Goal: Find contact information: Find contact information

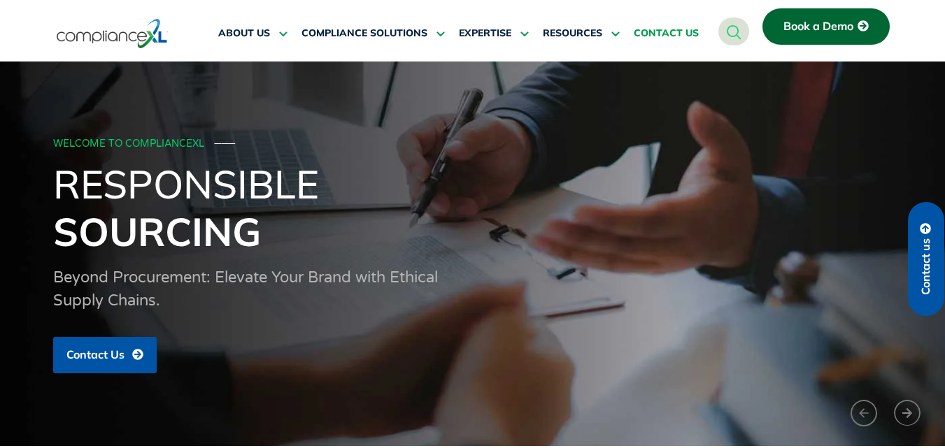
click at [639, 36] on span "CONTACT US" at bounding box center [665, 33] width 65 height 13
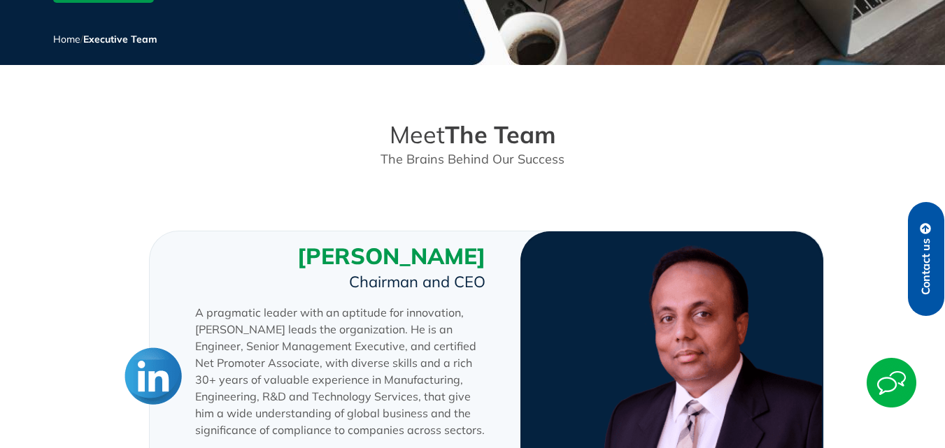
scroll to position [350, 0]
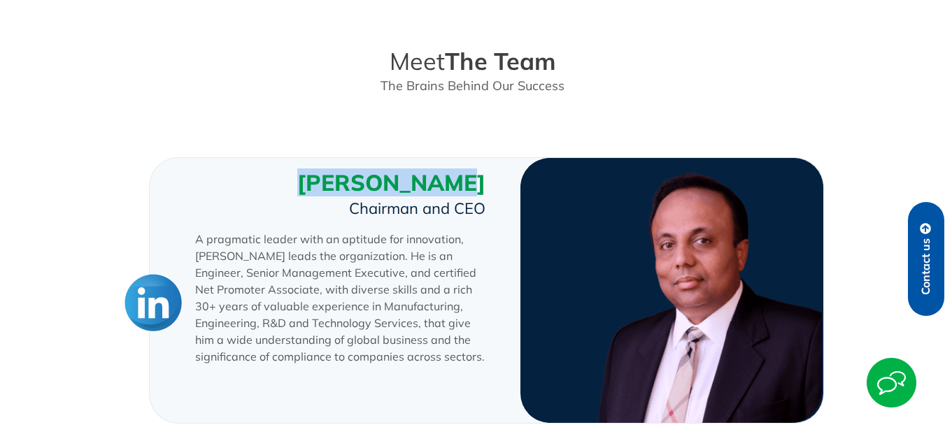
drag, startPoint x: 341, startPoint y: 185, endPoint x: 484, endPoint y: 187, distance: 142.7
click at [484, 187] on h3 "[PERSON_NAME]" at bounding box center [340, 183] width 290 height 28
copy h3 "[PERSON_NAME]"
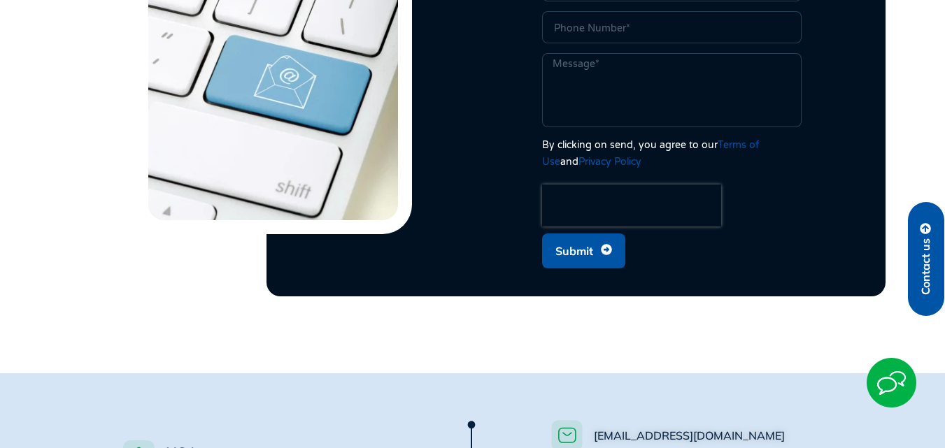
scroll to position [839, 0]
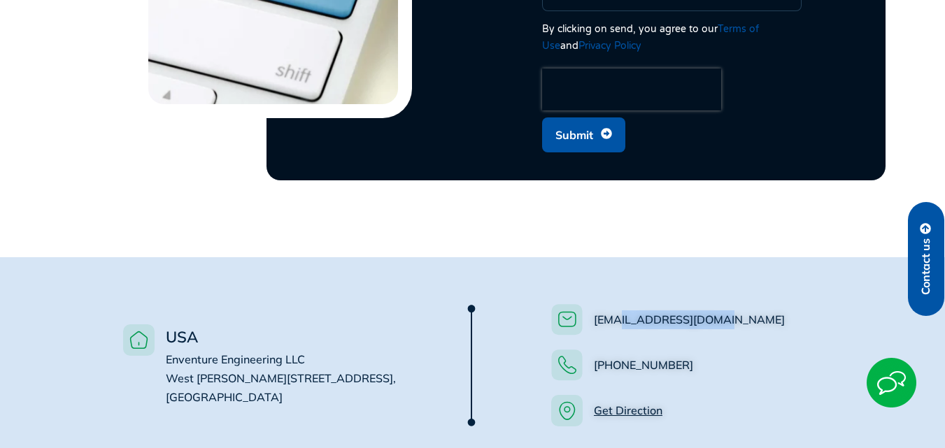
drag, startPoint x: 719, startPoint y: 303, endPoint x: 617, endPoint y: 317, distance: 102.3
click at [617, 317] on li "[EMAIL_ADDRESS][DOMAIN_NAME]" at bounding box center [702, 323] width 303 height 38
copy link "@compliancexl.com"
